Goal: Information Seeking & Learning: Learn about a topic

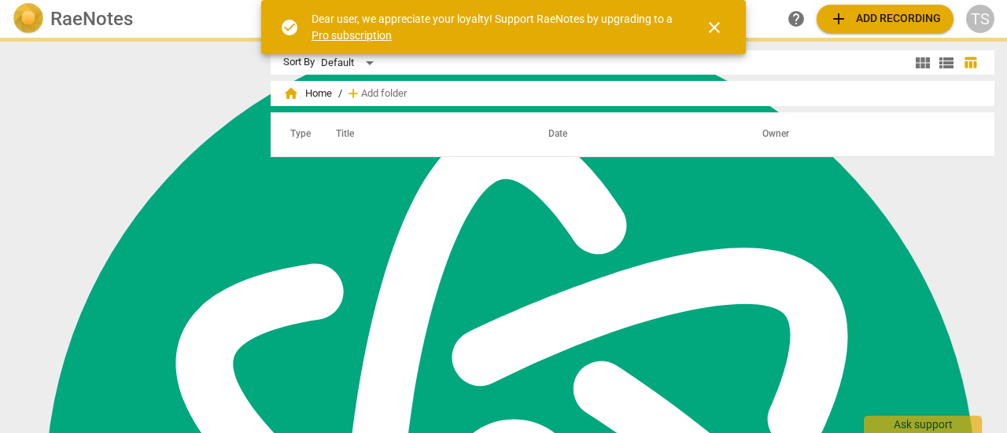
scroll to position [681, 0]
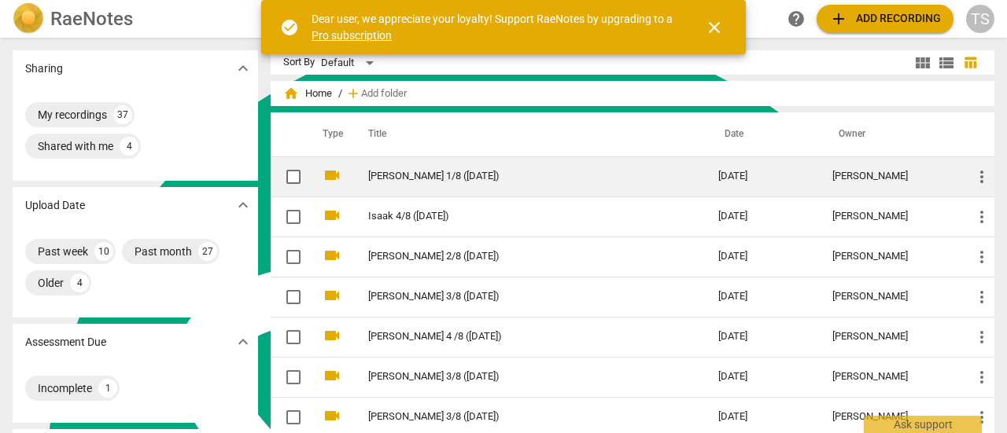
click at [371, 186] on td "[PERSON_NAME] 1/8 ([DATE])" at bounding box center [527, 177] width 356 height 40
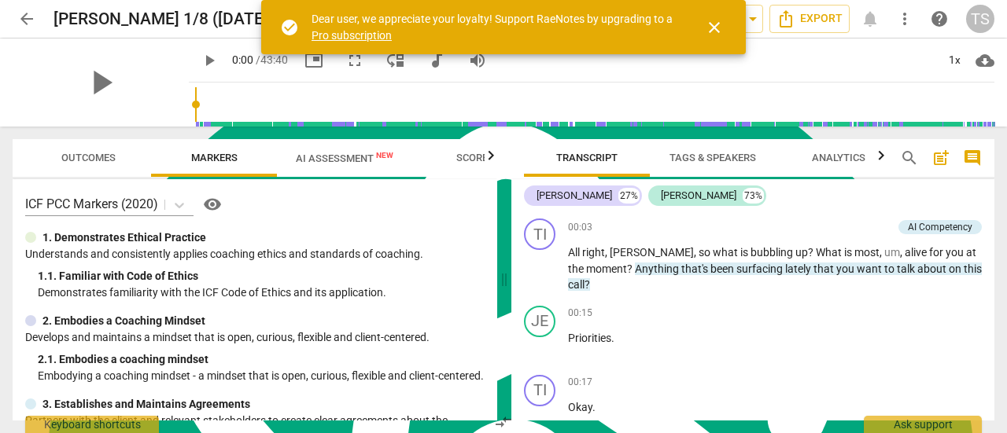
click at [29, 22] on span "arrow_back" at bounding box center [26, 18] width 19 height 19
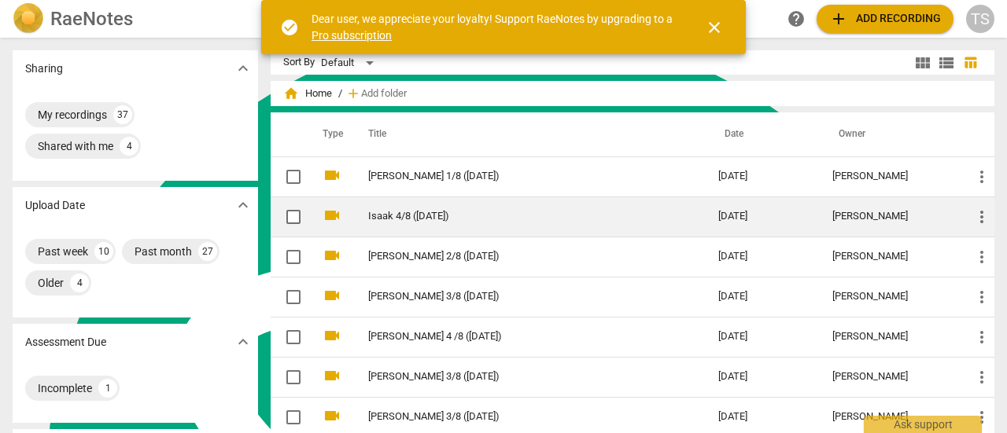
click at [408, 213] on link "Isaak 4/8 ([DATE])" at bounding box center [514, 217] width 293 height 12
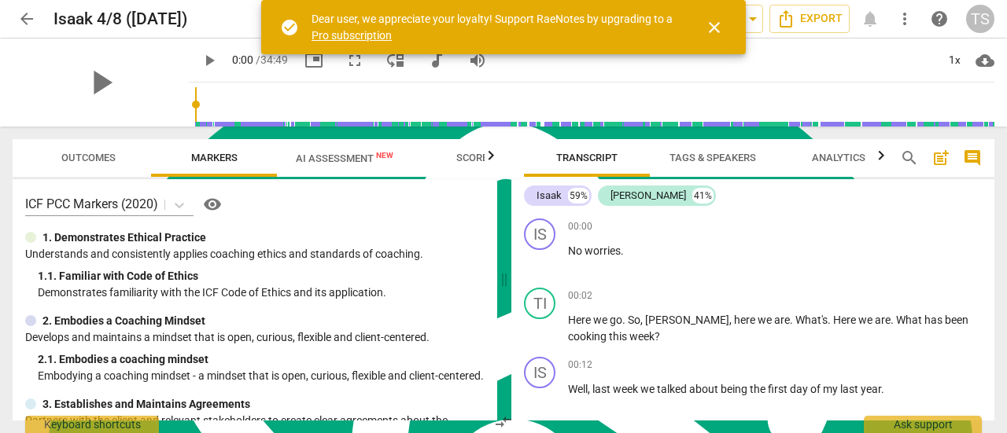
scroll to position [236, 0]
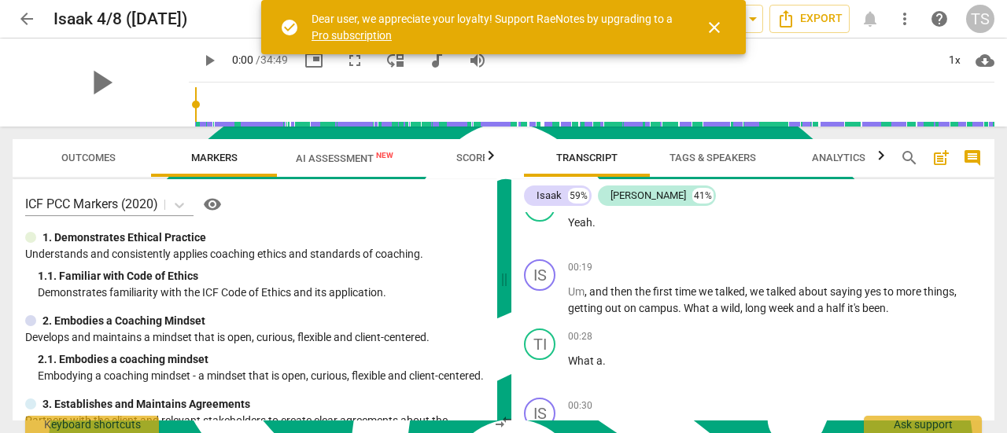
click at [19, 21] on span "arrow_back" at bounding box center [26, 18] width 19 height 19
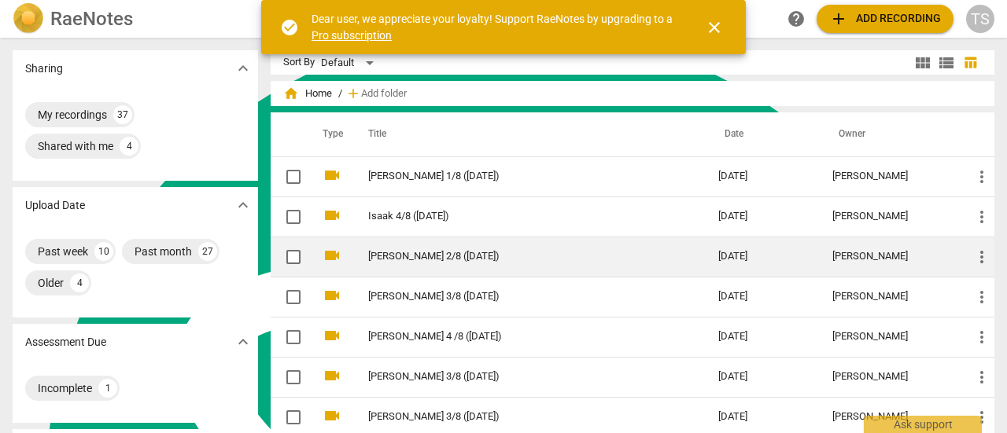
click at [417, 268] on td "[PERSON_NAME] 2/8 ([DATE])" at bounding box center [527, 257] width 356 height 40
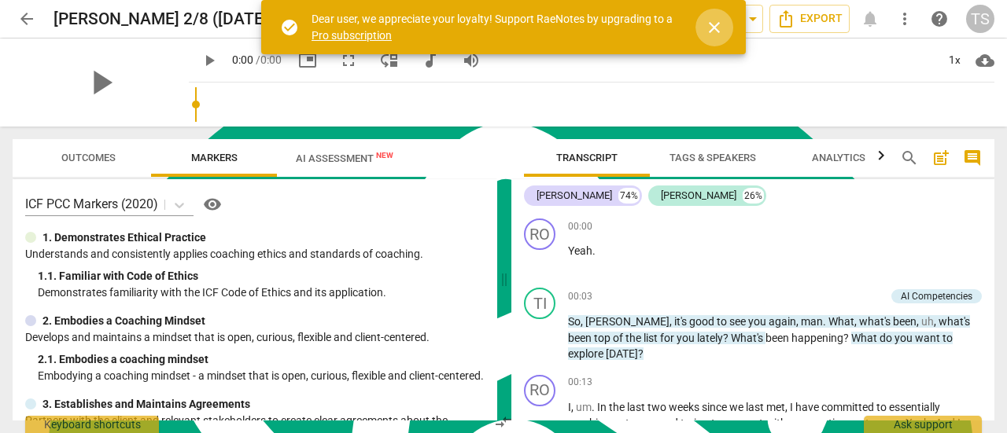
click at [711, 31] on span "close" at bounding box center [714, 27] width 19 height 19
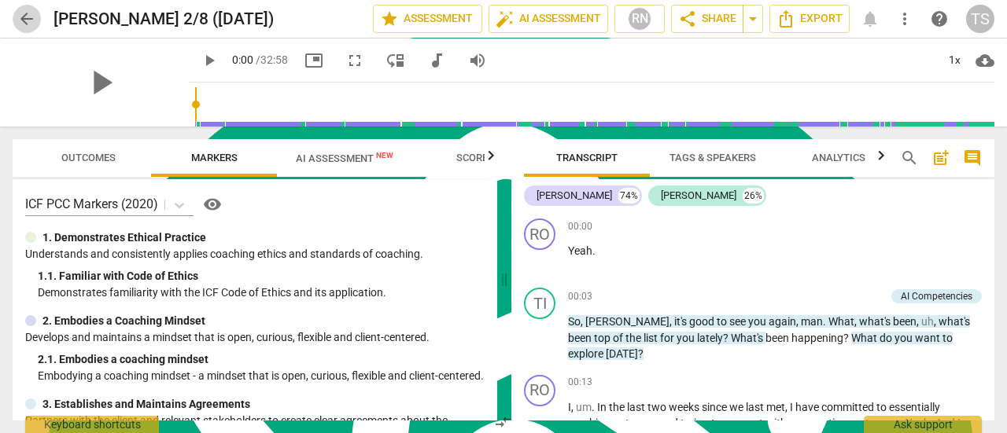
click at [31, 21] on span "arrow_back" at bounding box center [26, 18] width 19 height 19
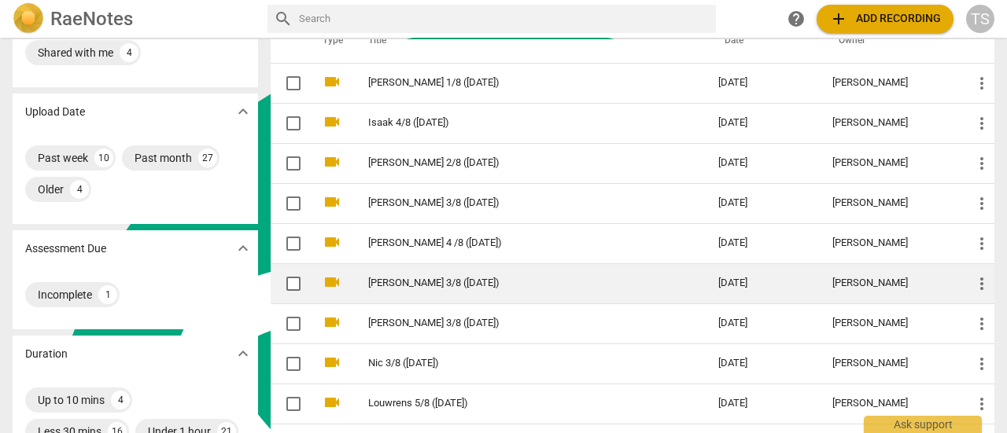
scroll to position [157, 0]
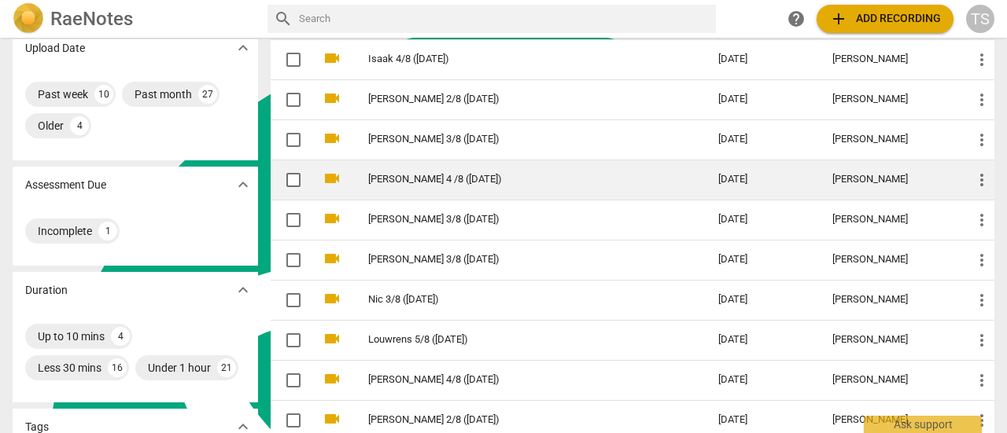
click at [420, 190] on td "[PERSON_NAME] 4 /8 ([DATE])" at bounding box center [527, 180] width 356 height 40
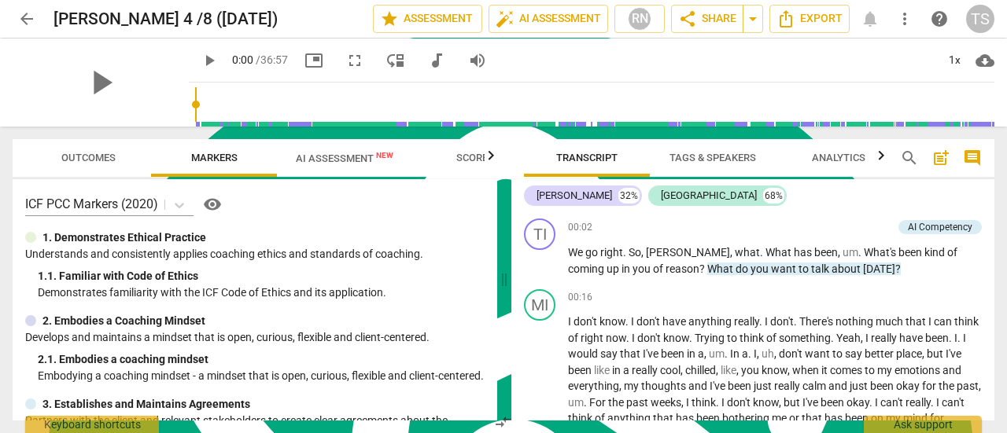
scroll to position [315, 0]
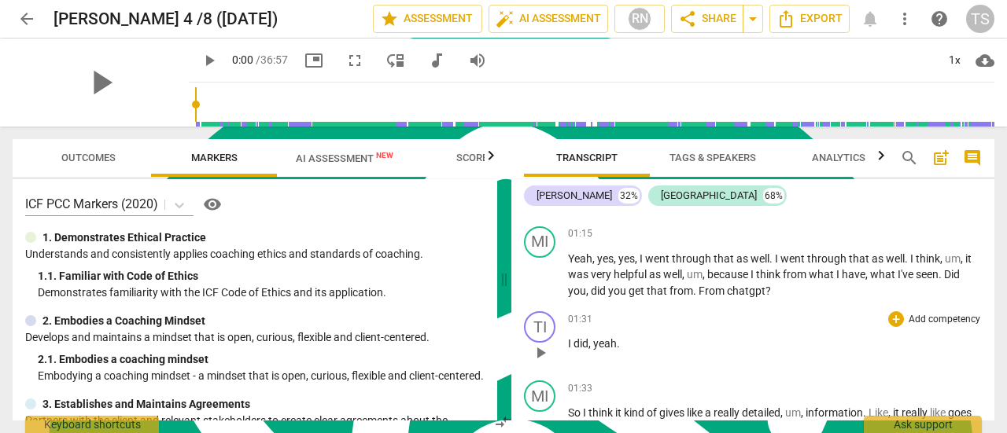
click at [837, 341] on p "I did , yeah ." at bounding box center [775, 344] width 414 height 17
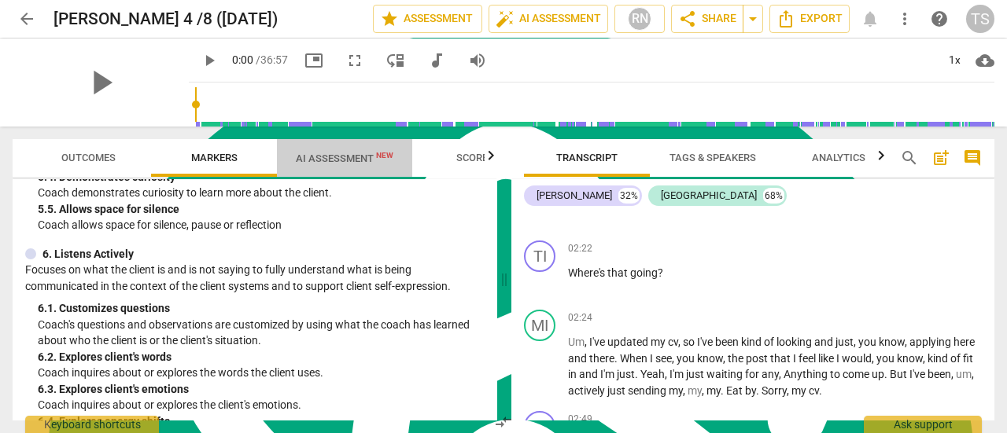
scroll to position [1625, 0]
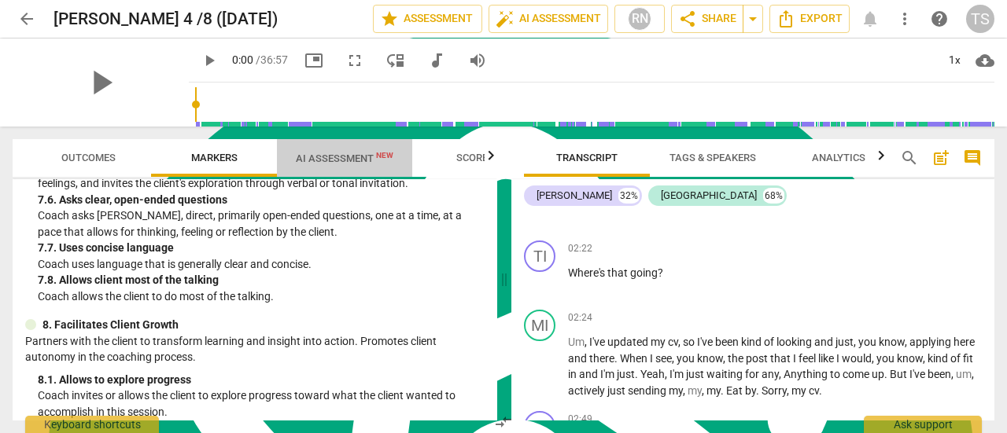
click at [333, 162] on span "AI Assessment New" at bounding box center [345, 159] width 98 height 12
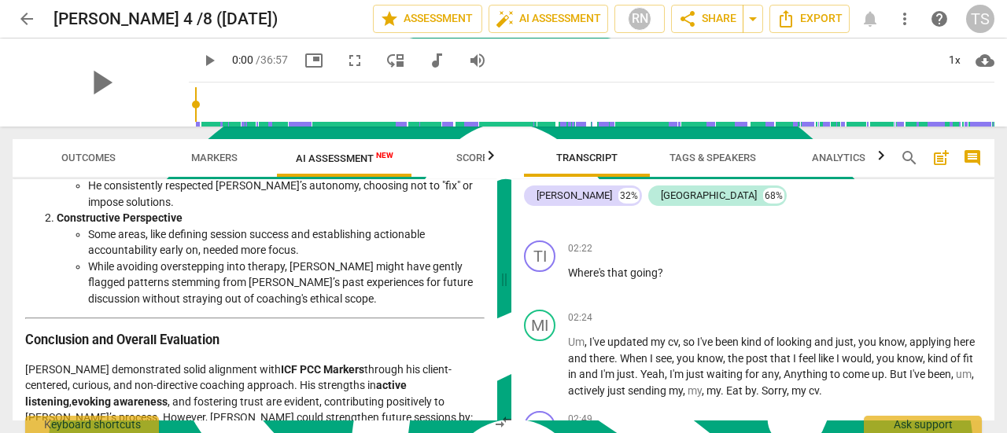
scroll to position [2813, 0]
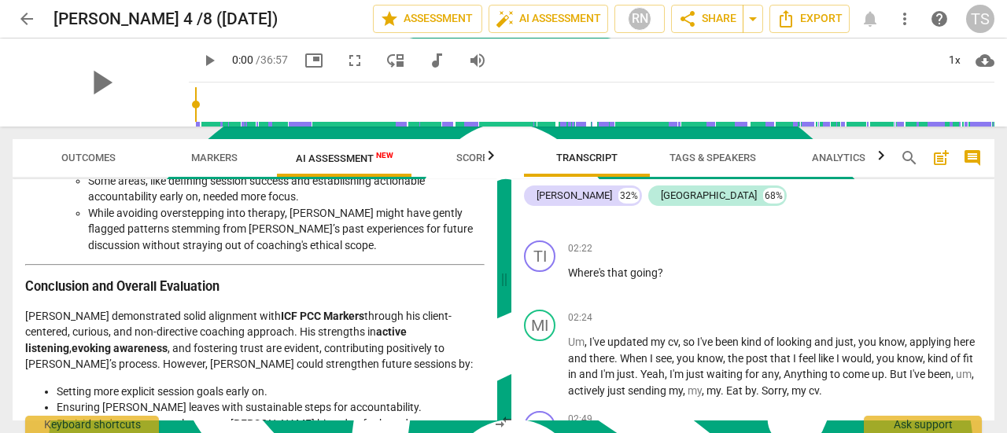
click at [27, 20] on span "arrow_back" at bounding box center [26, 18] width 19 height 19
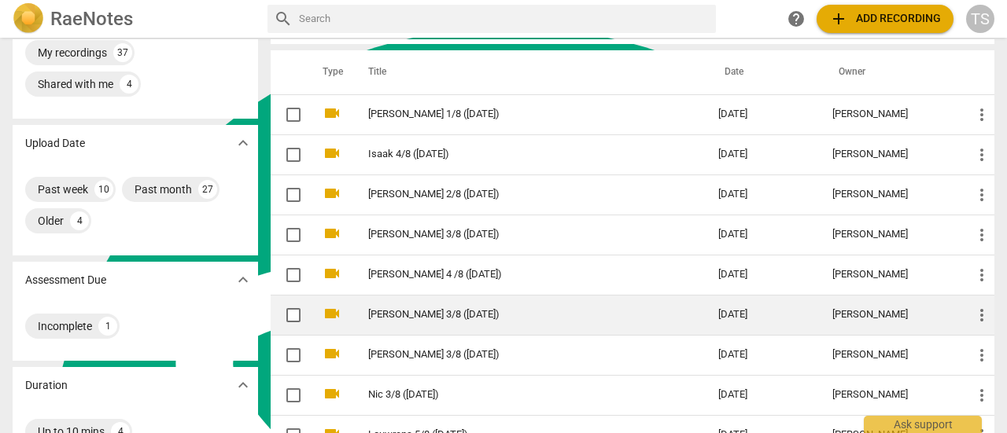
scroll to position [79, 0]
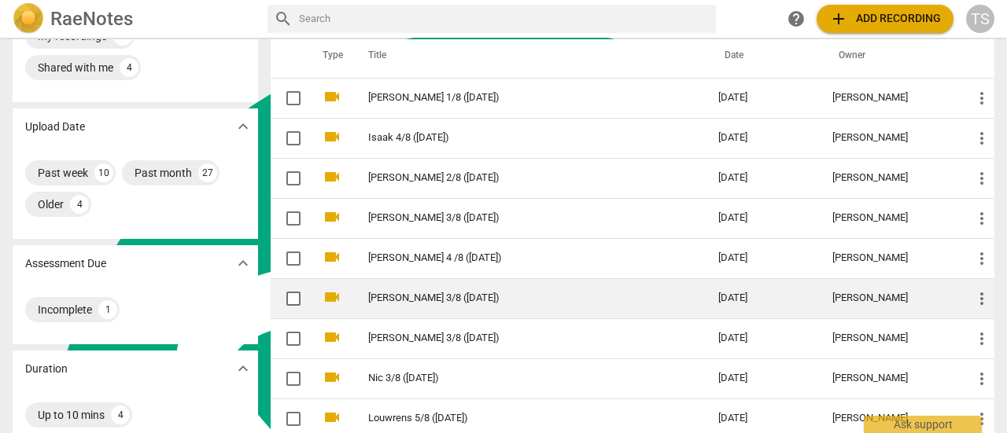
click at [385, 289] on td "[PERSON_NAME] 3/8 ([DATE])" at bounding box center [527, 298] width 356 height 40
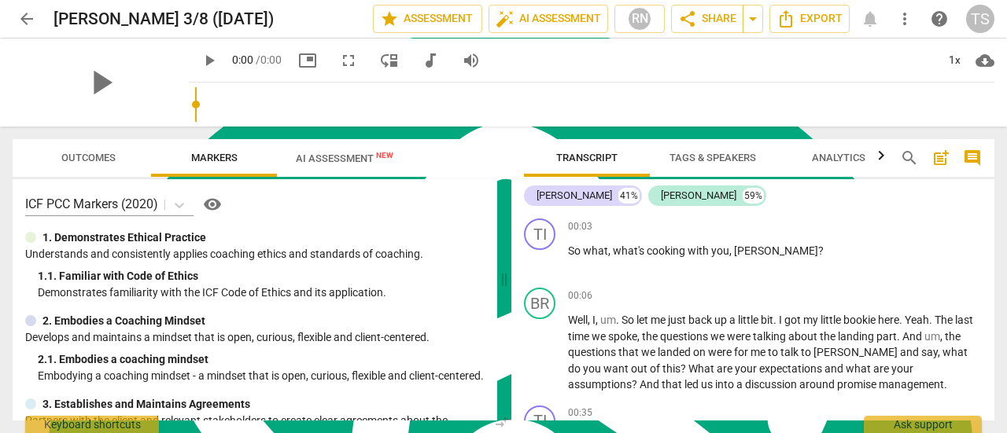
click at [336, 74] on div "play_arrow 0:00 / 0:00 picture_in_picture fullscreen move_down audiotrack volum…" at bounding box center [340, 60] width 303 height 28
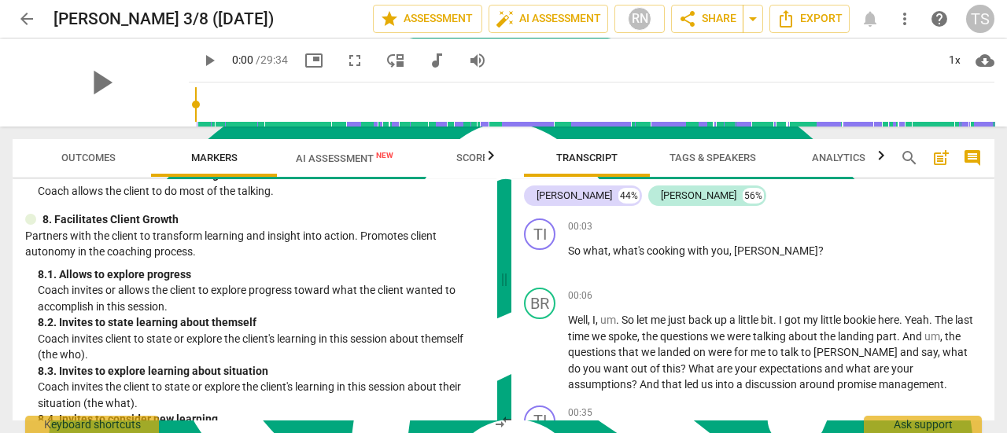
scroll to position [1966, 0]
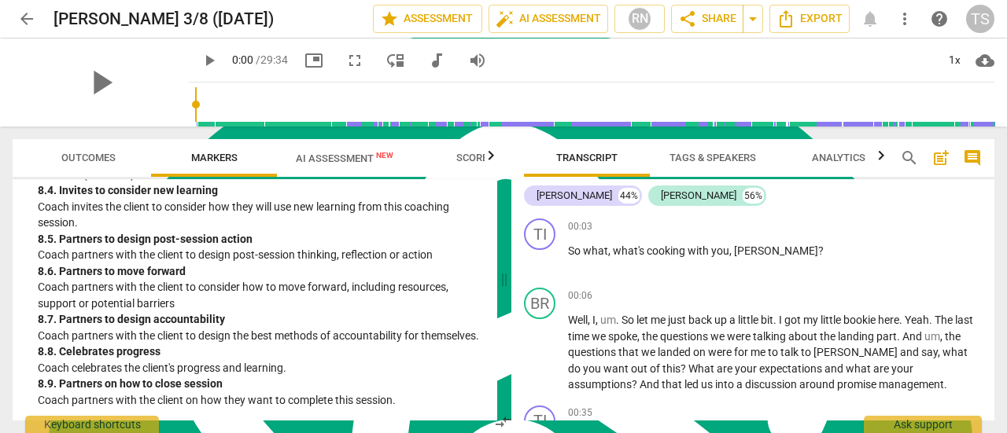
click at [362, 154] on span "AI Assessment New" at bounding box center [345, 159] width 98 height 12
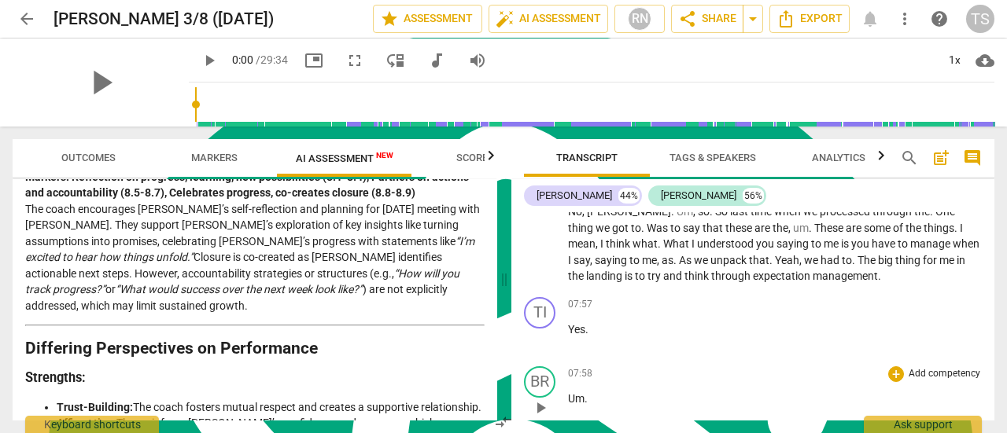
scroll to position [2585, 0]
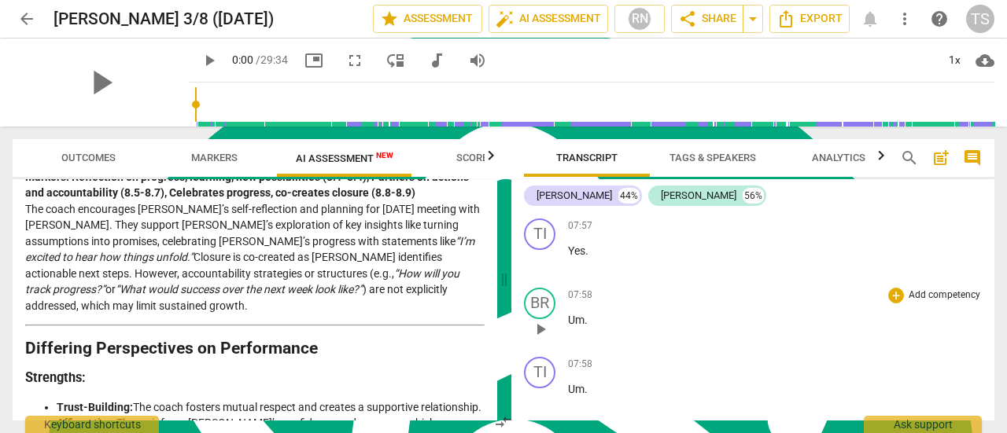
click at [911, 328] on p "Um ." at bounding box center [775, 320] width 414 height 17
